Goal: Task Accomplishment & Management: Use online tool/utility

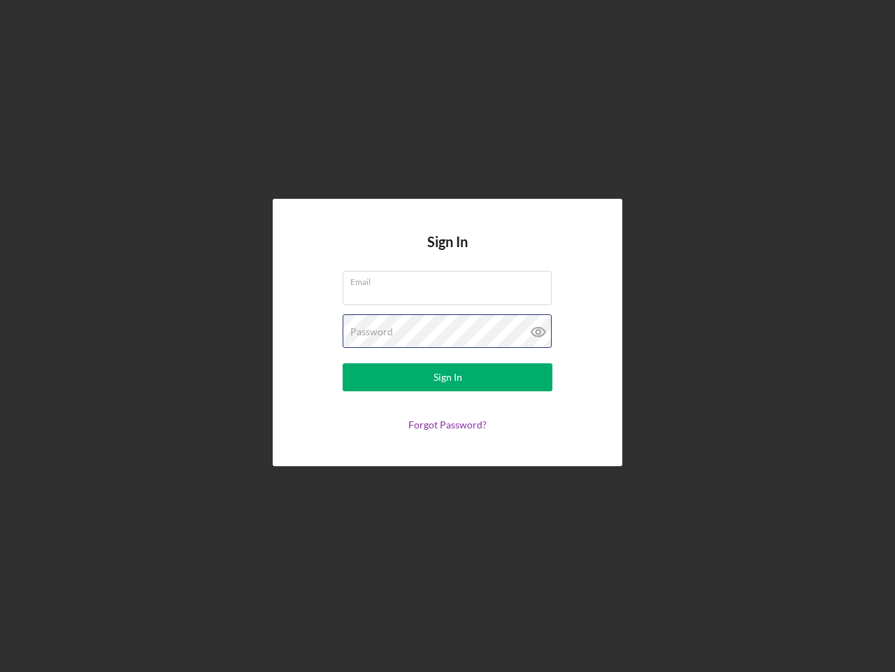
click at [448, 336] on div "Password" at bounding box center [448, 331] width 210 height 35
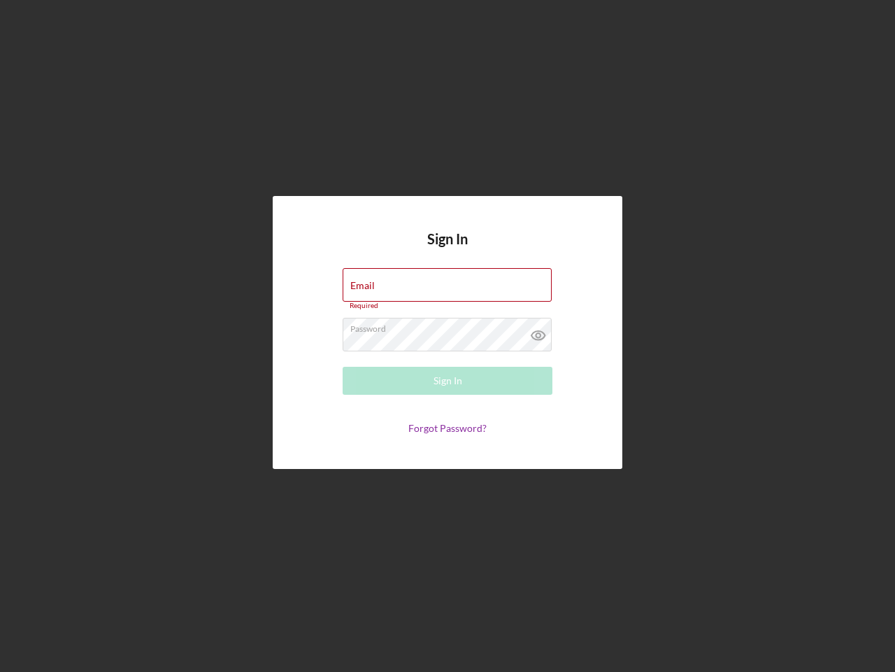
click at [539, 332] on icon at bounding box center [538, 335] width 35 height 35
